Goal: Information Seeking & Learning: Learn about a topic

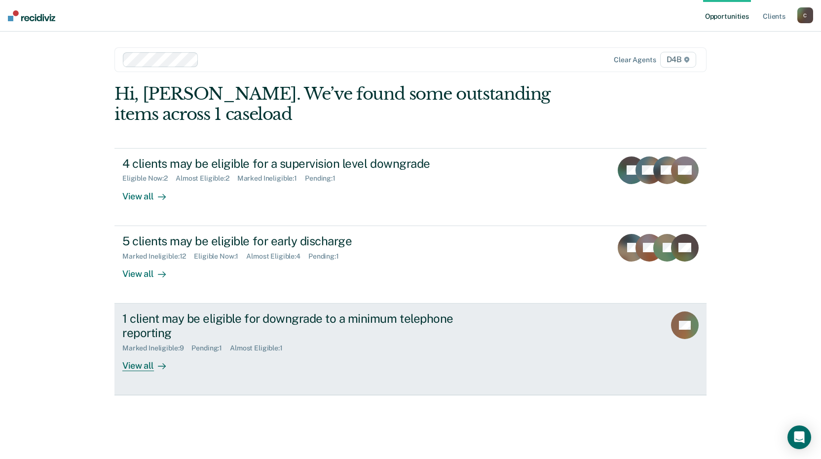
click at [220, 319] on div "1 client may be eligible for downgrade to a minimum telephone reporting" at bounding box center [295, 325] width 346 height 29
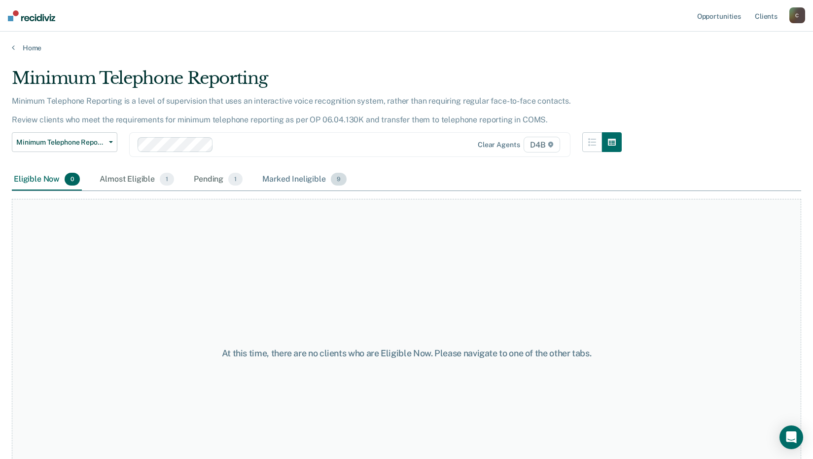
click at [278, 183] on div "Marked Ineligible 9" at bounding box center [304, 180] width 88 height 22
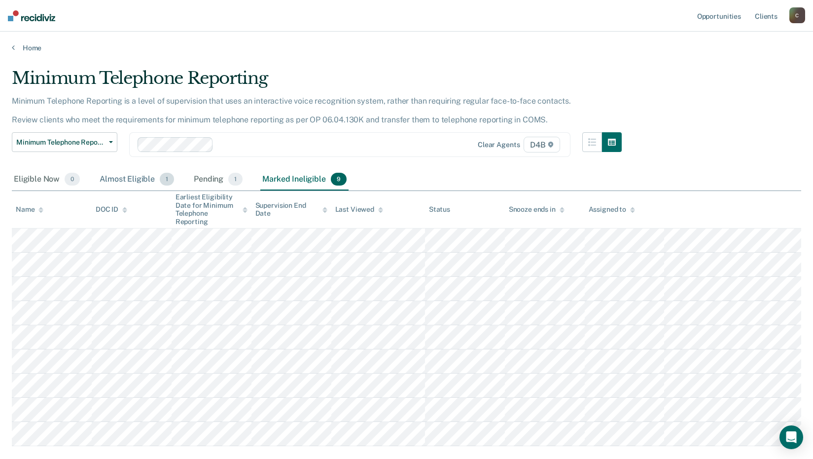
click at [132, 178] on div "Almost Eligible 1" at bounding box center [137, 180] width 78 height 22
